Goal: Check status

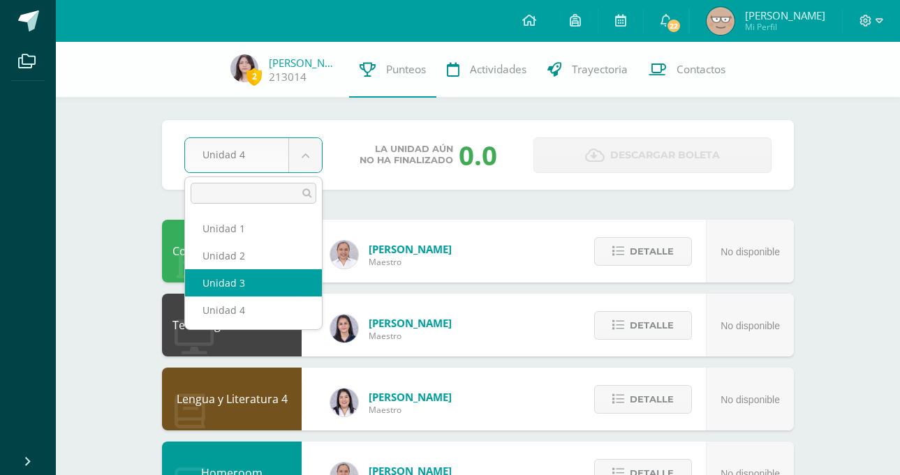
select select "Unidad 3"
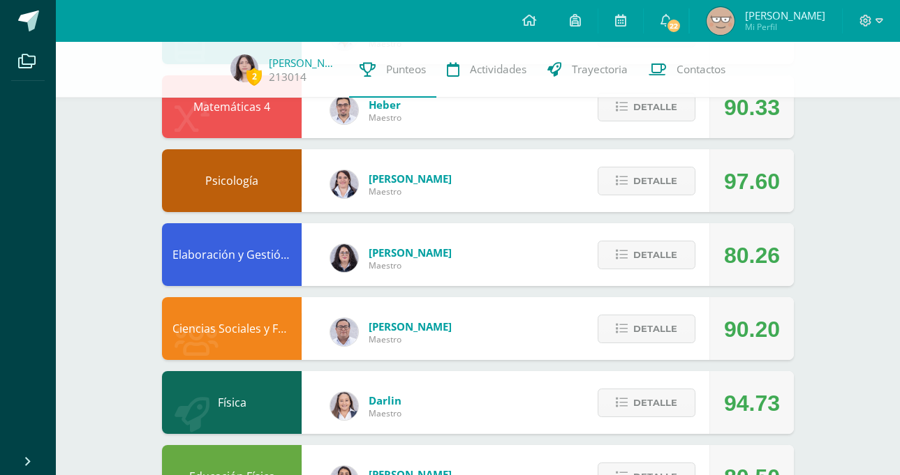
scroll to position [510, 0]
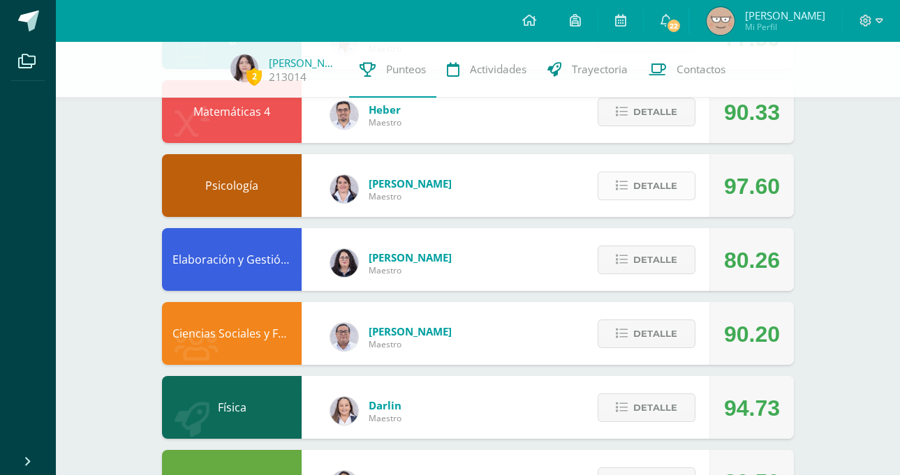
click at [651, 179] on span "Detalle" at bounding box center [655, 186] width 44 height 26
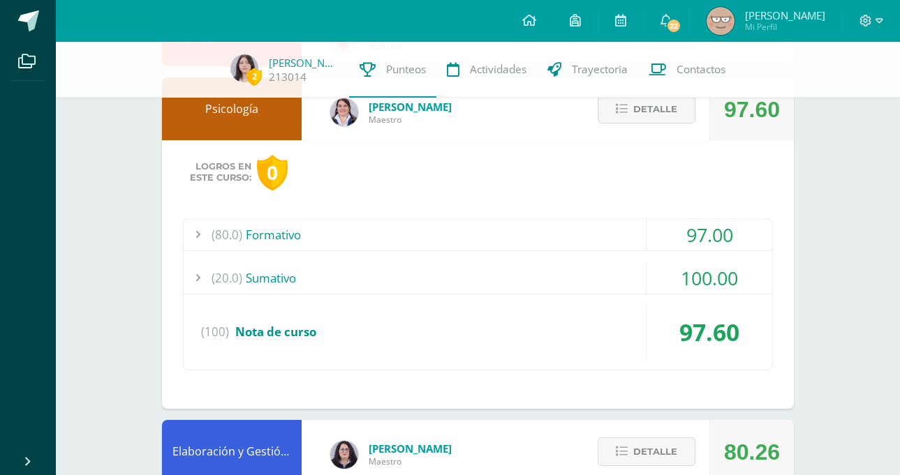
scroll to position [719, 0]
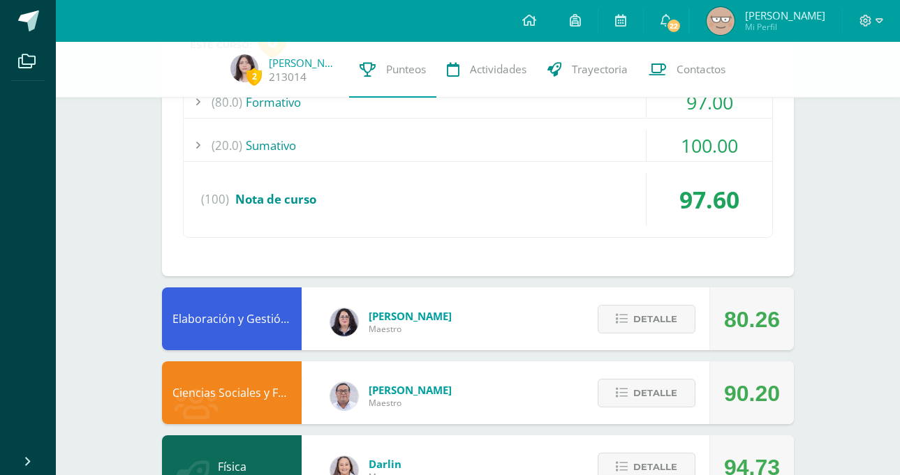
click at [434, 145] on div "(20.0) Sumativo" at bounding box center [478, 145] width 589 height 31
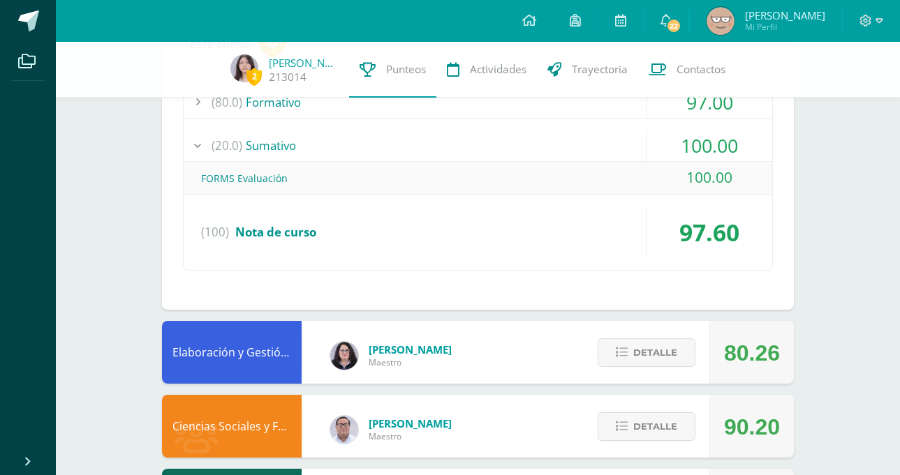
click at [449, 114] on div "(80.0) Formativo" at bounding box center [478, 102] width 589 height 31
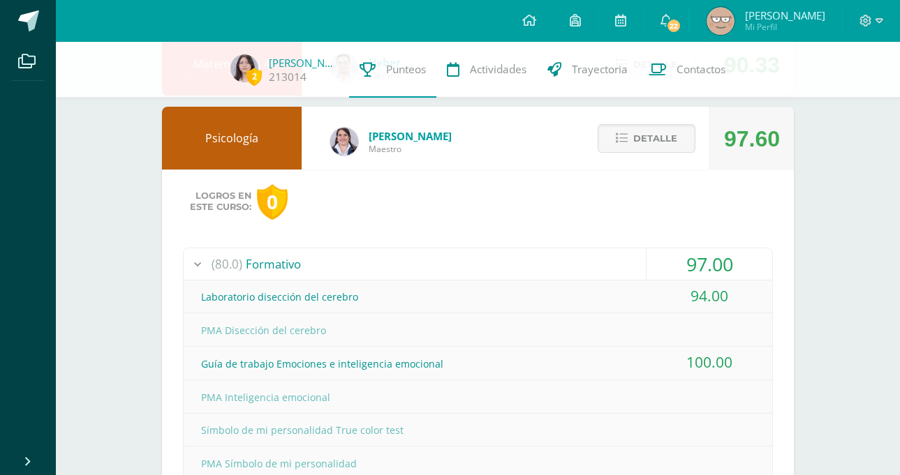
scroll to position [510, 0]
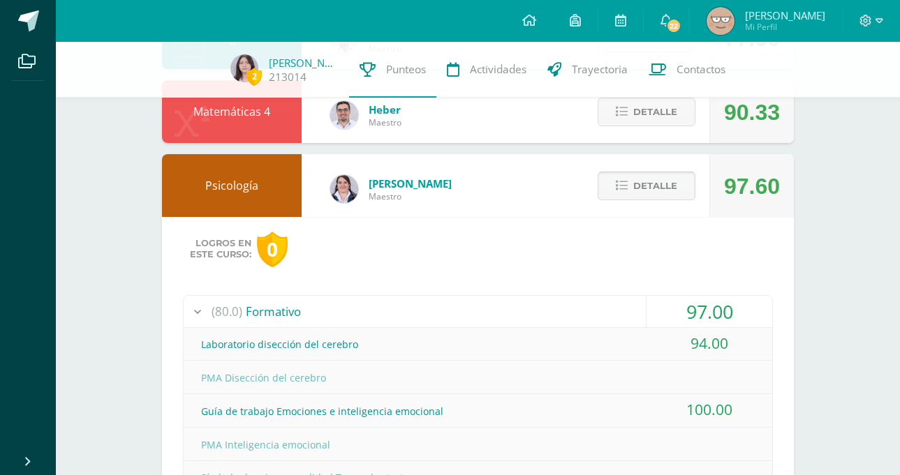
click at [628, 188] on icon at bounding box center [622, 186] width 12 height 12
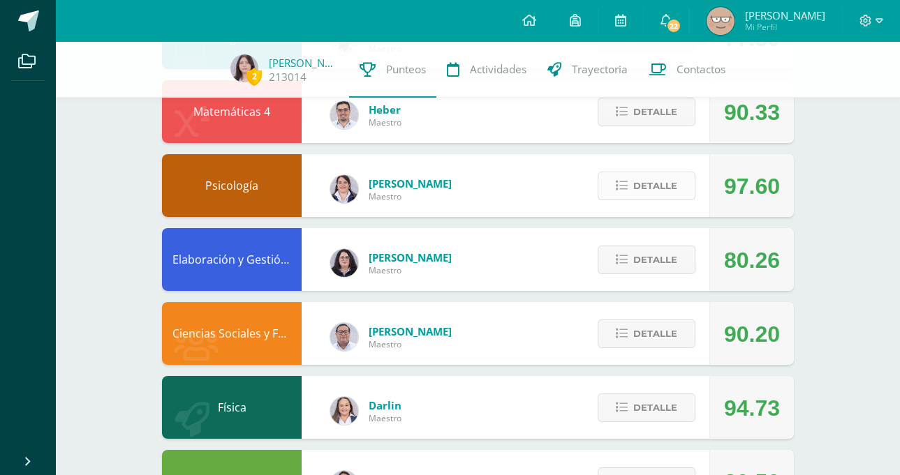
scroll to position [649, 0]
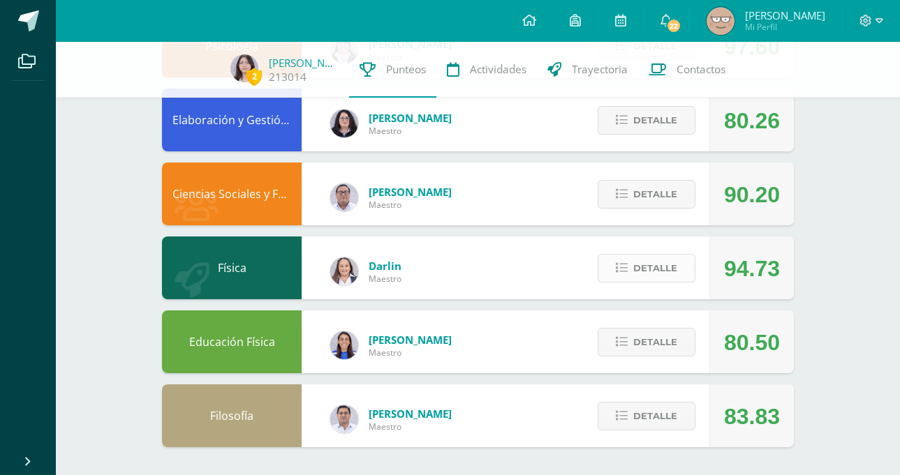
click at [644, 263] on span "Detalle" at bounding box center [655, 269] width 44 height 26
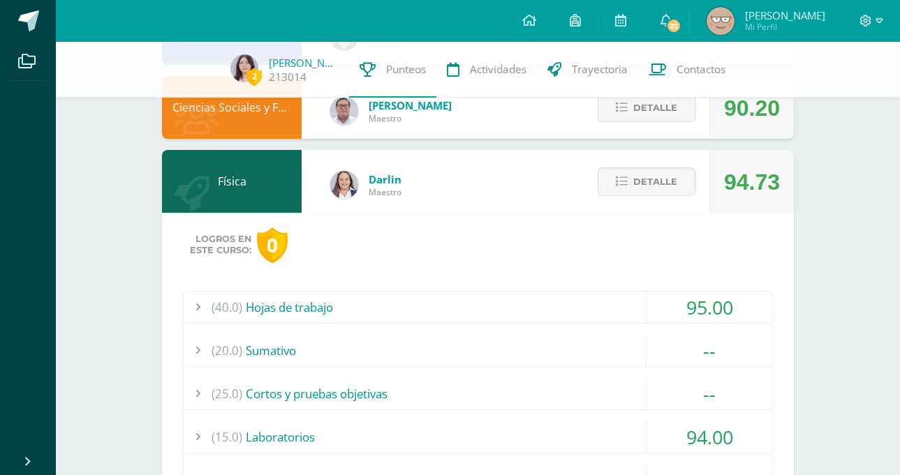
scroll to position [859, 0]
